Goal: Check status: Check status

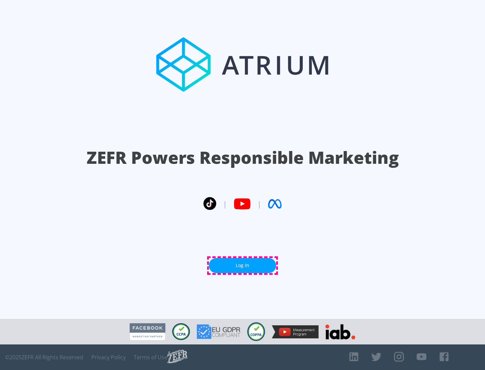
click at [242, 266] on link "Log In" at bounding box center [242, 265] width 67 height 15
